Goal: Consume media (video, audio): Consume media (video, audio)

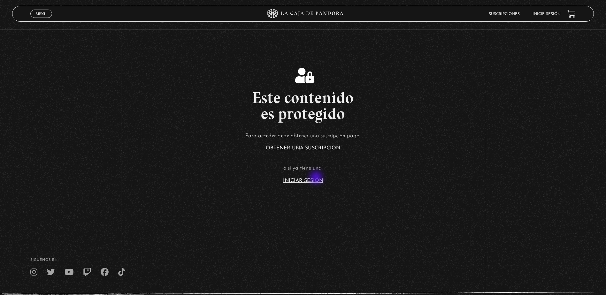
click at [317, 178] on link "Iniciar Sesión" at bounding box center [303, 180] width 40 height 5
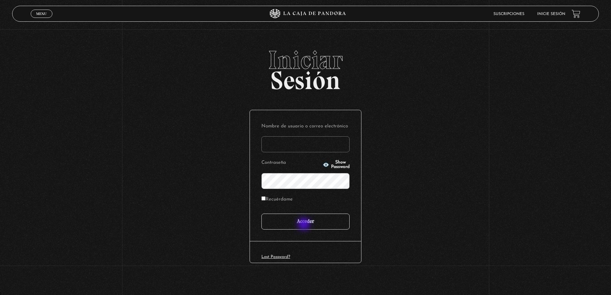
type input "sofb.1893.cr@gmail.com"
click at [304, 228] on input "Acceder" at bounding box center [305, 222] width 88 height 16
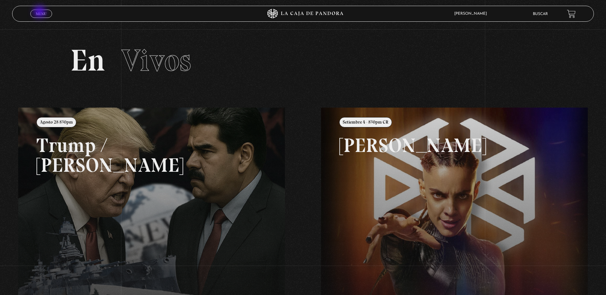
click at [40, 12] on span "Menu" at bounding box center [41, 14] width 11 height 4
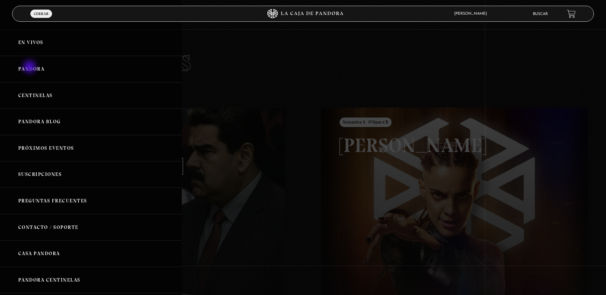
click at [30, 68] on link "Pandora" at bounding box center [91, 69] width 182 height 27
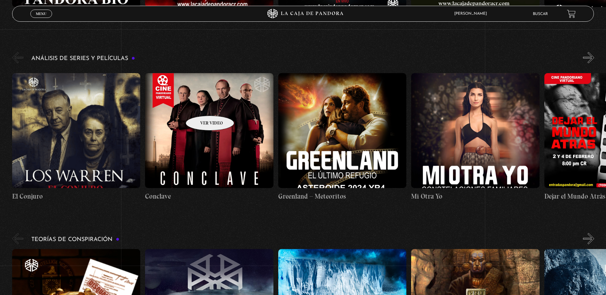
scroll to position [799, 0]
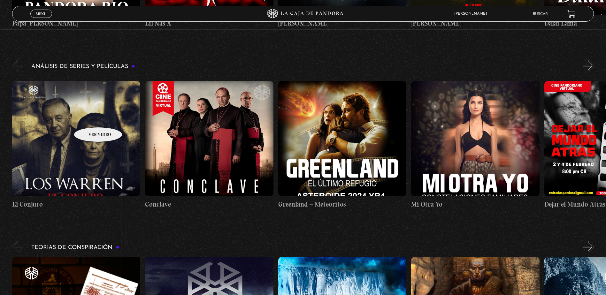
click at [90, 118] on figure at bounding box center [76, 138] width 128 height 115
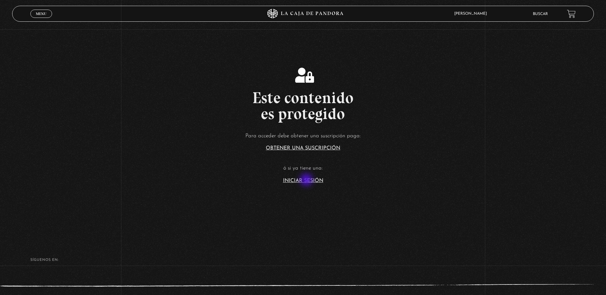
click at [307, 181] on link "Iniciar Sesión" at bounding box center [303, 180] width 40 height 5
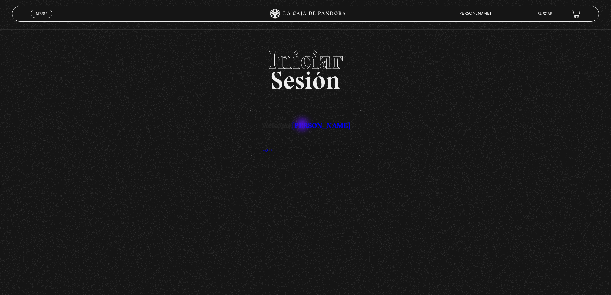
click at [303, 125] on link "[PERSON_NAME]" at bounding box center [321, 125] width 57 height 9
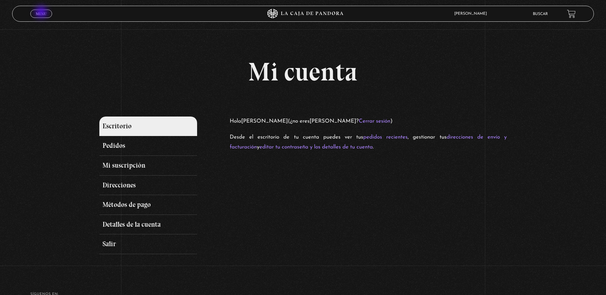
click at [42, 13] on span "Menu" at bounding box center [41, 14] width 11 height 4
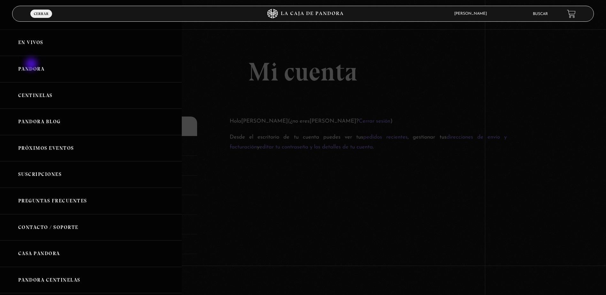
click at [32, 65] on link "Pandora" at bounding box center [91, 69] width 182 height 27
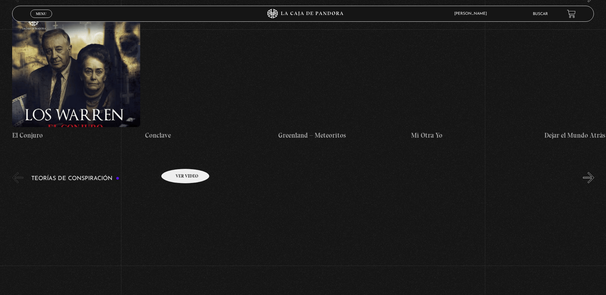
scroll to position [799, 0]
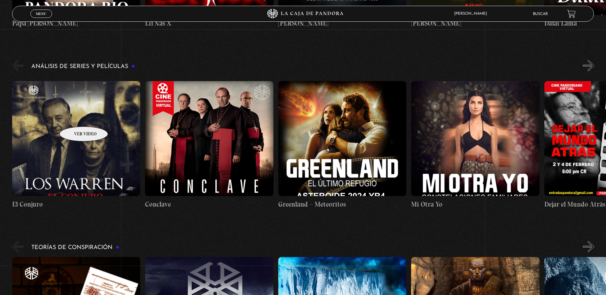
click at [75, 117] on figure at bounding box center [76, 138] width 128 height 115
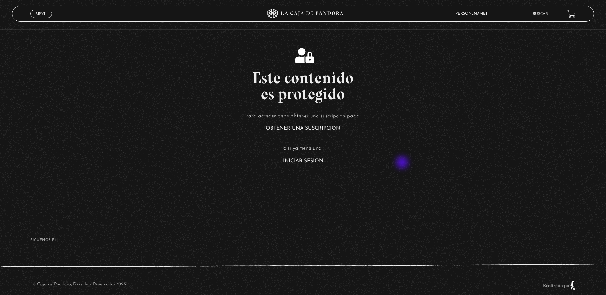
scroll to position [31, 0]
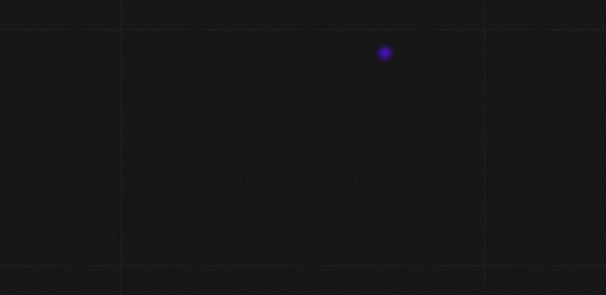
scroll to position [31, 0]
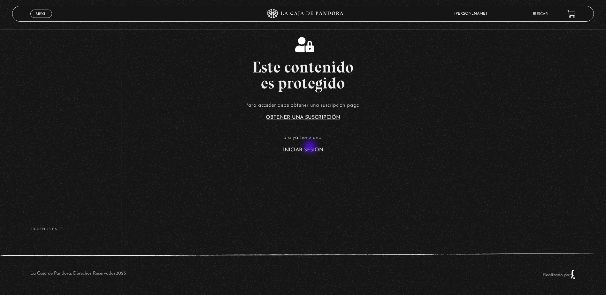
click at [311, 148] on link "Iniciar Sesión" at bounding box center [303, 150] width 40 height 5
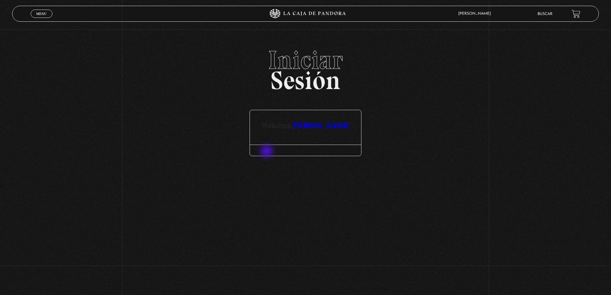
click at [267, 152] on div "Log Out" at bounding box center [305, 150] width 111 height 11
click at [268, 150] on link "Log Out" at bounding box center [266, 151] width 11 height 4
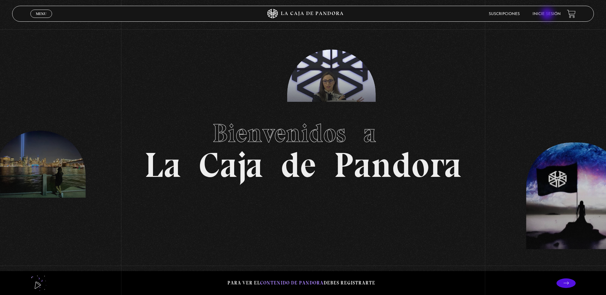
click at [548, 15] on link "Inicie sesión" at bounding box center [547, 14] width 28 height 4
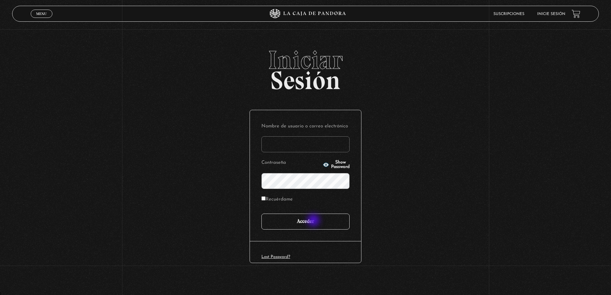
type input "[DOMAIN_NAME][EMAIL_ADDRESS][DOMAIN_NAME]"
click at [314, 222] on input "Acceder" at bounding box center [305, 222] width 88 height 16
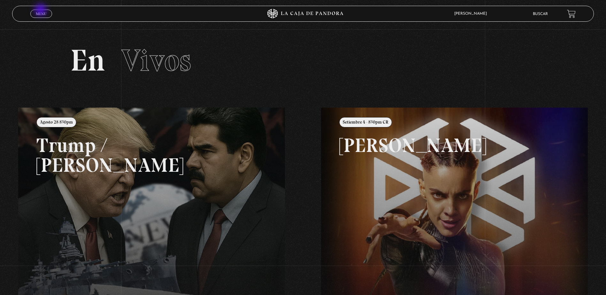
click at [41, 11] on link "Menu Cerrar" at bounding box center [41, 14] width 22 height 8
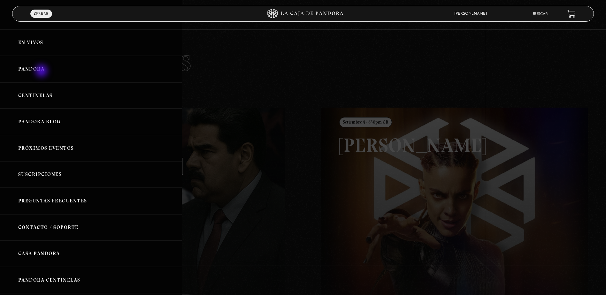
click at [42, 71] on link "Pandora" at bounding box center [91, 69] width 182 height 27
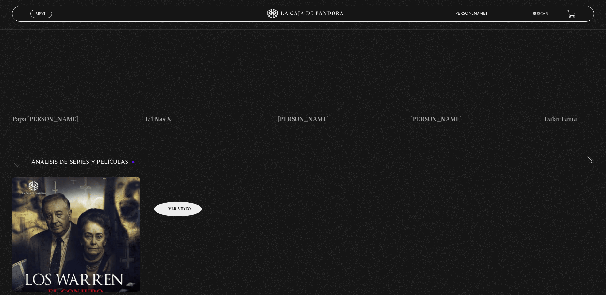
scroll to position [863, 0]
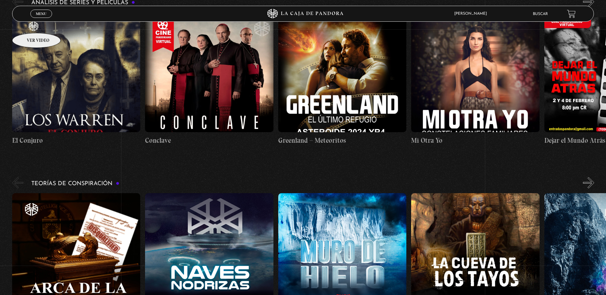
click at [28, 23] on figure at bounding box center [76, 74] width 128 height 115
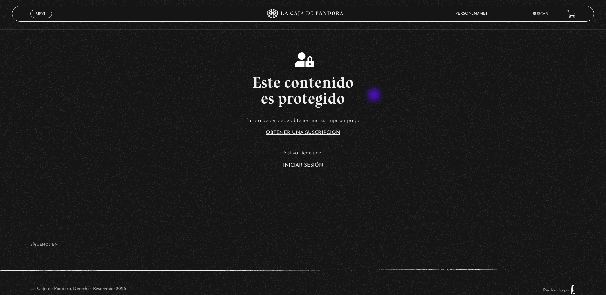
scroll to position [31, 0]
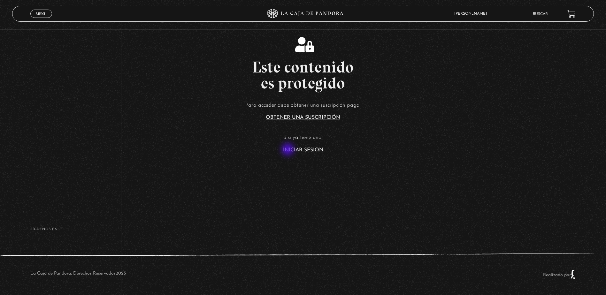
click at [289, 150] on link "Iniciar Sesión" at bounding box center [303, 150] width 40 height 5
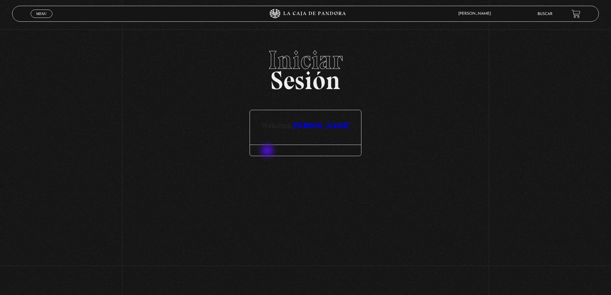
click at [268, 151] on link "Log Out" at bounding box center [266, 151] width 11 height 4
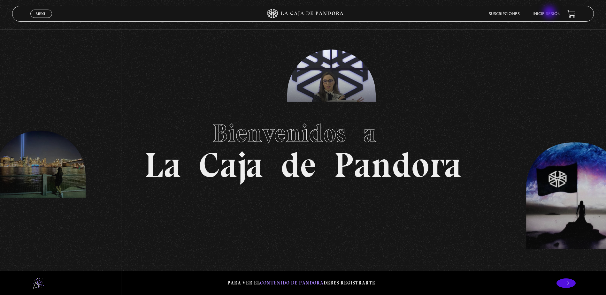
click at [550, 13] on link "Inicie sesión" at bounding box center [547, 14] width 28 height 4
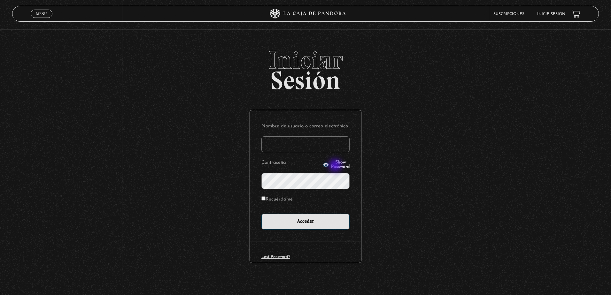
type input "[DOMAIN_NAME][EMAIL_ADDRESS][DOMAIN_NAME]"
click at [335, 166] on span "Show Password" at bounding box center [340, 164] width 19 height 9
